Goal: Ask a question

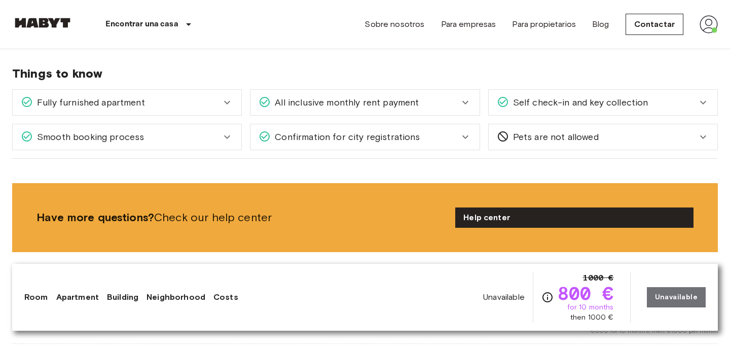
click at [709, 24] on img at bounding box center [708, 24] width 18 height 18
click at [669, 42] on li "Perfil" at bounding box center [670, 42] width 101 height 18
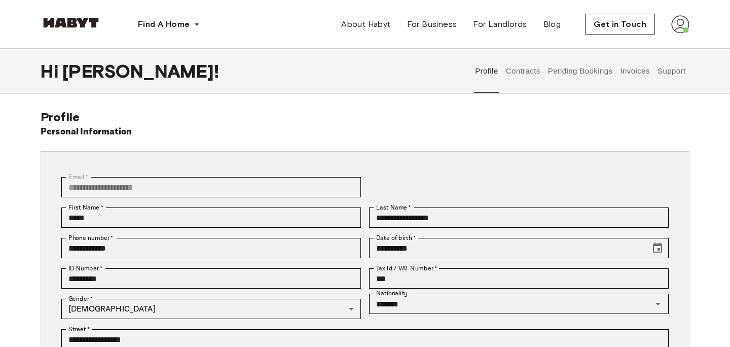
click at [665, 71] on button "Support" at bounding box center [671, 71] width 31 height 45
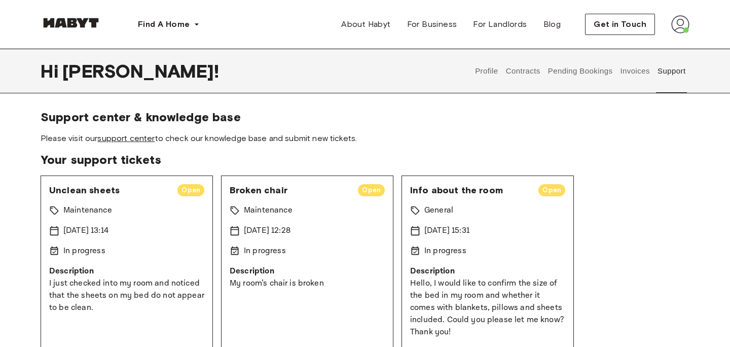
click at [148, 139] on link "support center" at bounding box center [125, 138] width 57 height 10
